Goal: Information Seeking & Learning: Learn about a topic

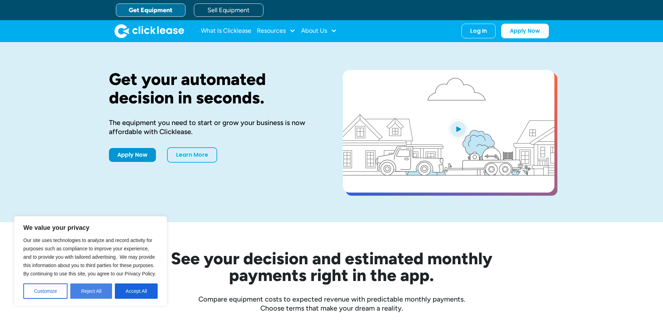
click at [86, 291] on button "Reject All" at bounding box center [91, 291] width 42 height 15
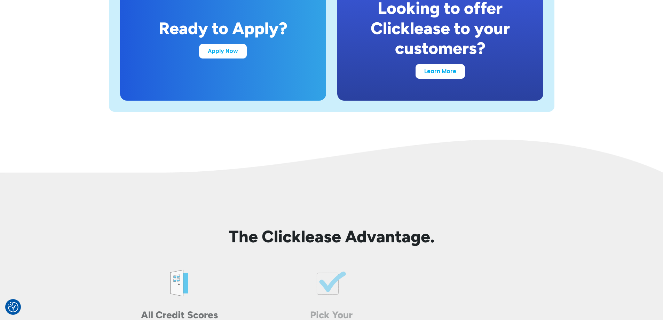
scroll to position [1428, 0]
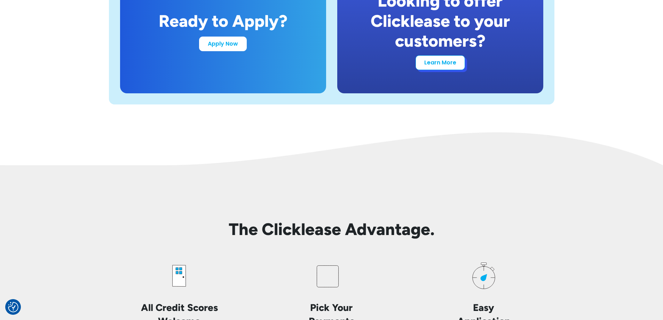
click at [442, 66] on link "Learn More" at bounding box center [440, 62] width 49 height 15
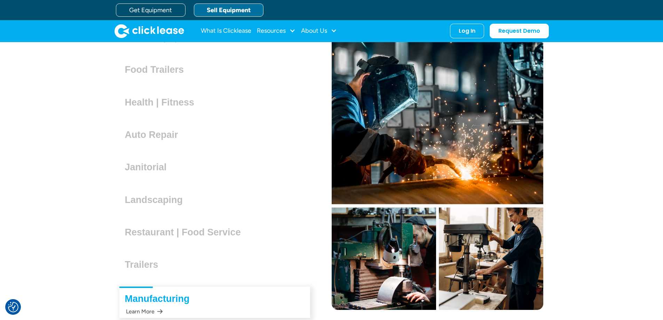
scroll to position [1946, 0]
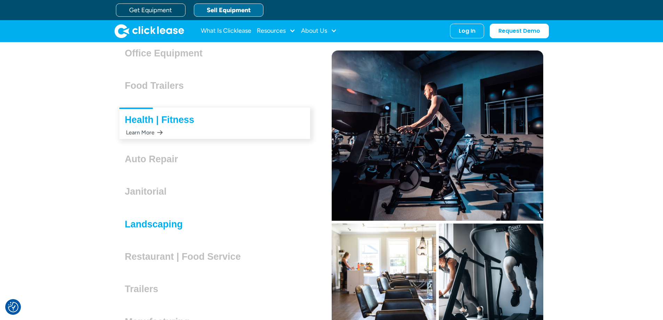
click at [171, 222] on h3 "Landscaping" at bounding box center [157, 224] width 64 height 10
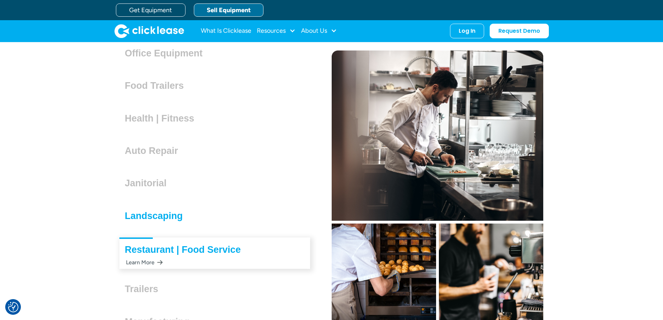
click at [168, 213] on h3 "Landscaping" at bounding box center [157, 216] width 64 height 10
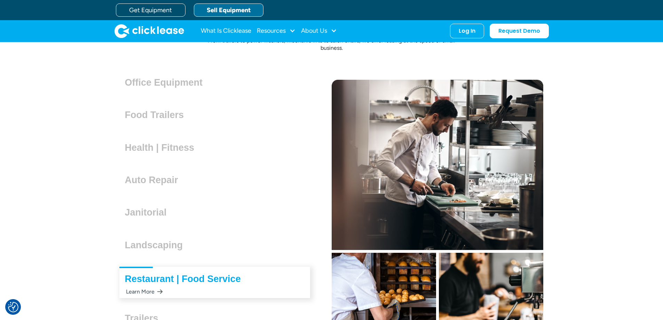
scroll to position [1876, 0]
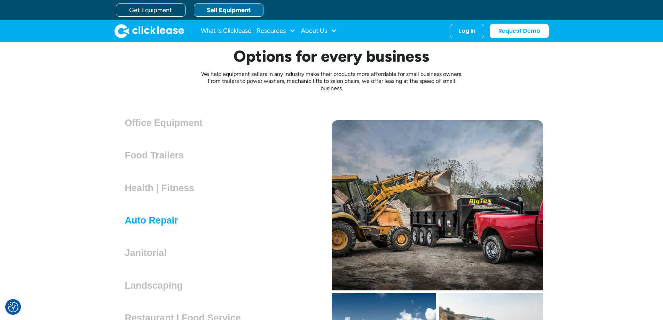
click at [158, 218] on h3 "Auto Repair" at bounding box center [154, 220] width 59 height 10
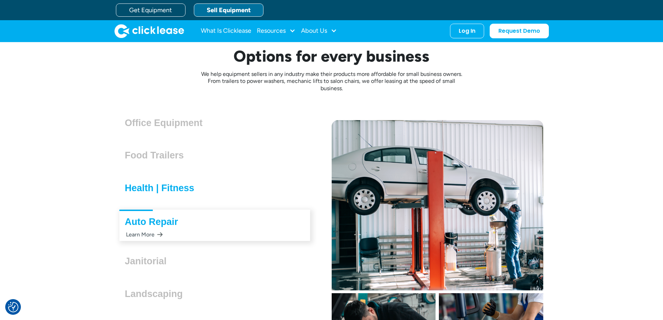
click at [163, 188] on h3 "Health | Fitness" at bounding box center [162, 188] width 75 height 10
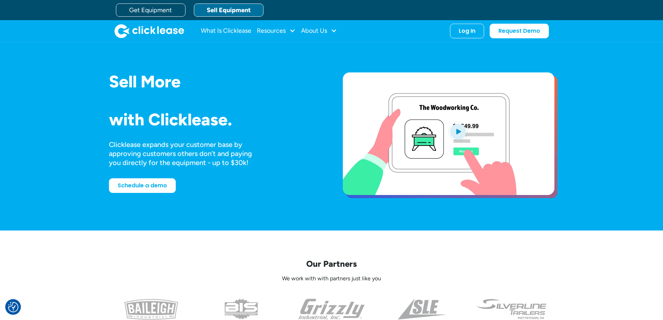
scroll to position [0, 0]
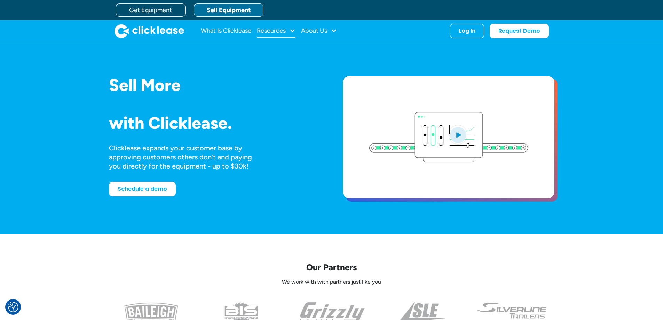
click at [295, 29] on div at bounding box center [292, 31] width 6 height 6
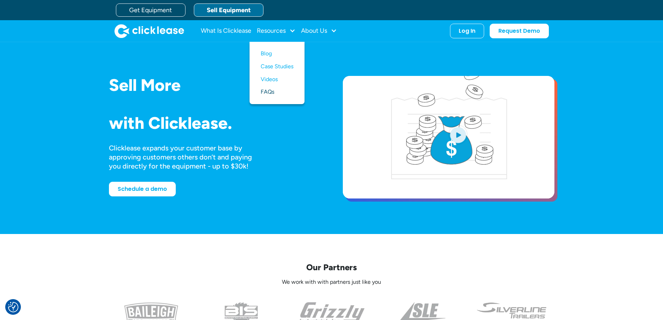
click at [268, 91] on link "FAQs" at bounding box center [277, 92] width 33 height 13
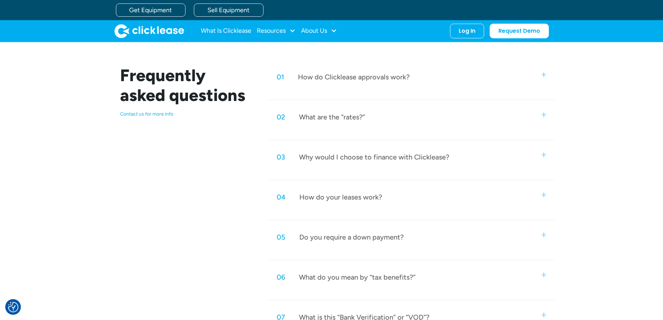
scroll to position [300, 0]
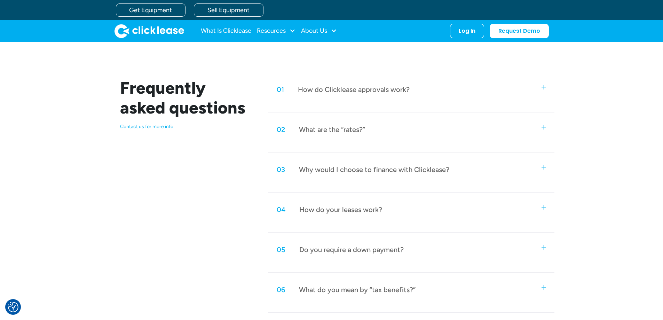
click at [317, 131] on div "What are the “rates?”" at bounding box center [332, 129] width 66 height 9
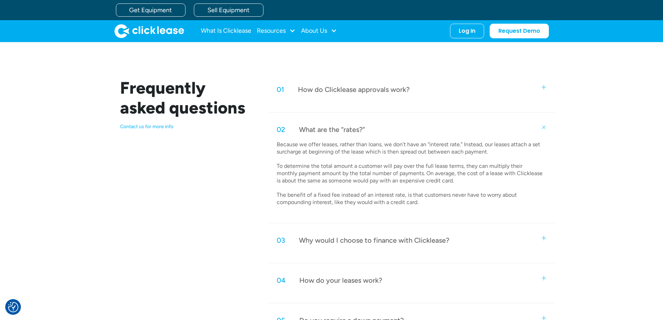
click at [401, 123] on div "02 What are the “rates?”" at bounding box center [412, 129] width 286 height 23
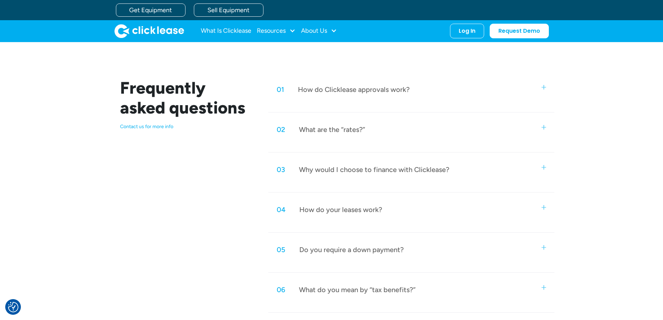
click at [401, 92] on div "How do Clicklease approvals work?" at bounding box center [354, 89] width 112 height 9
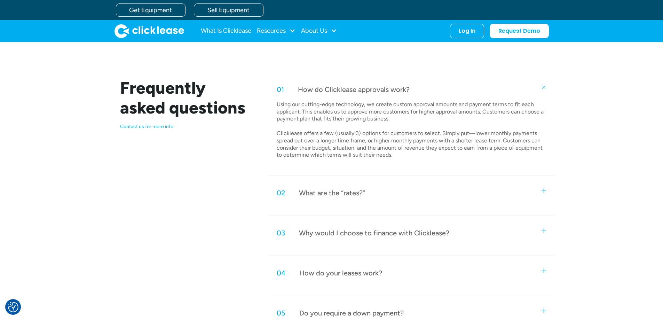
click at [417, 93] on div "01 How do Clicklease approvals work?" at bounding box center [412, 89] width 286 height 23
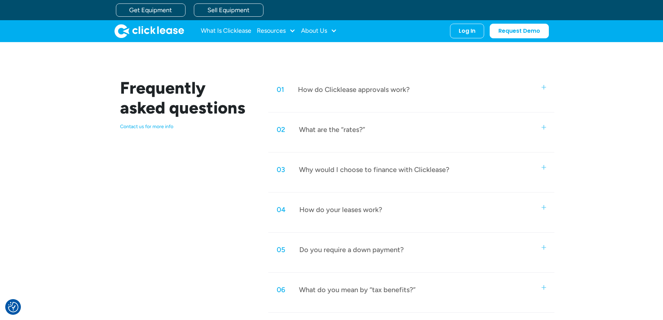
click at [398, 170] on div "Why would I choose to finance with Clicklease?" at bounding box center [374, 169] width 150 height 9
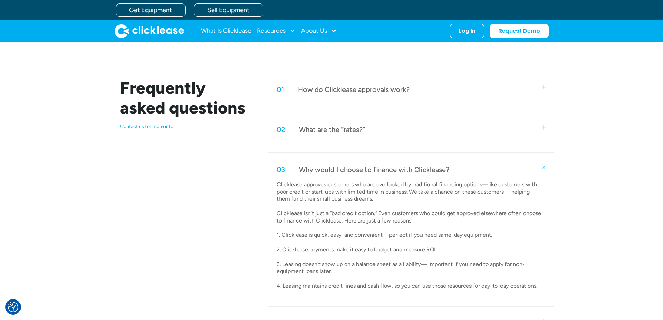
click at [398, 166] on div "Why would I choose to finance with Clicklease?" at bounding box center [374, 169] width 150 height 9
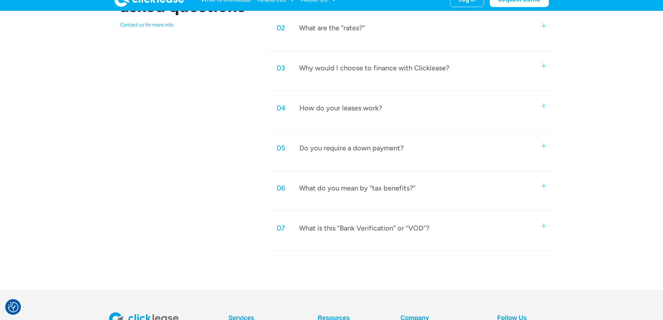
scroll to position [404, 0]
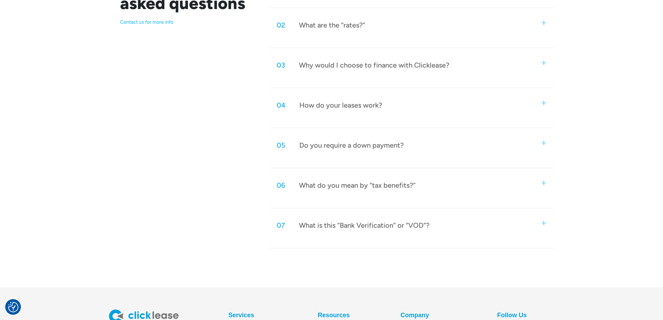
click at [397, 104] on div "04 How do your leases work?" at bounding box center [412, 105] width 286 height 23
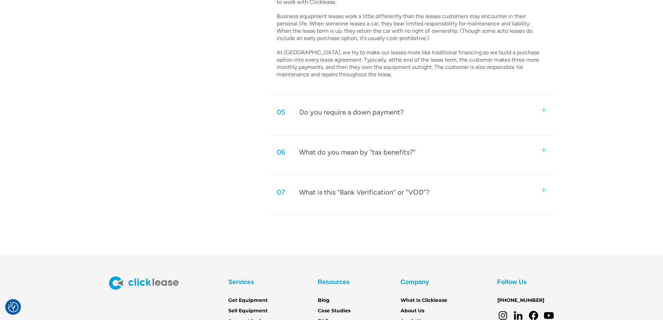
scroll to position [578, 0]
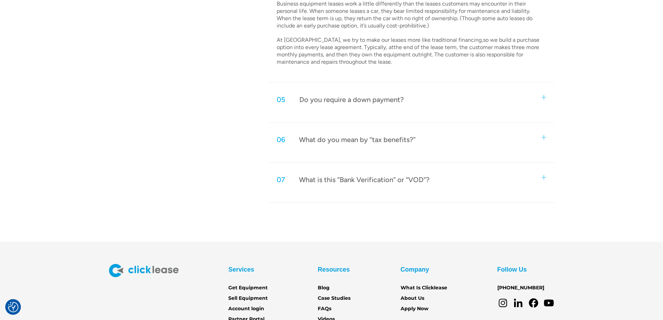
click at [405, 110] on div "05 Do you require a down payment?" at bounding box center [412, 99] width 286 height 23
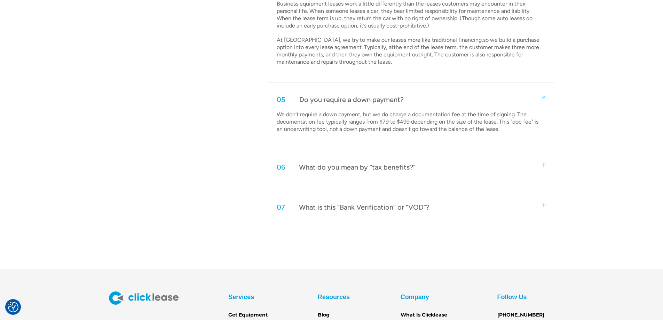
click at [428, 167] on div "06 What do you mean by “tax benefits?”" at bounding box center [412, 167] width 286 height 23
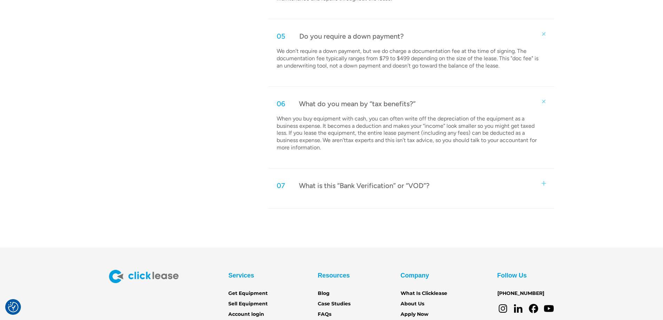
scroll to position [648, 0]
